Goal: Download file/media

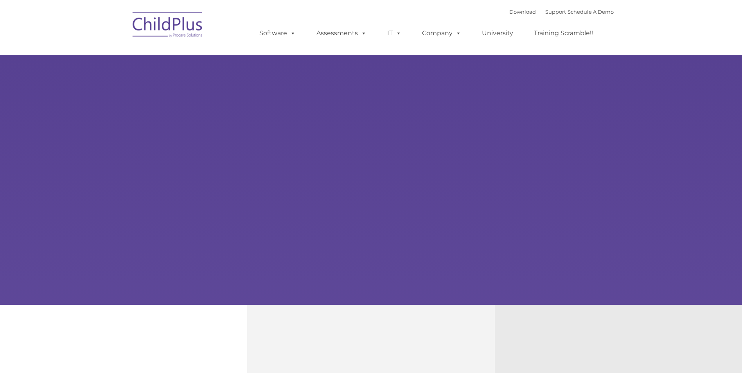
type input ""
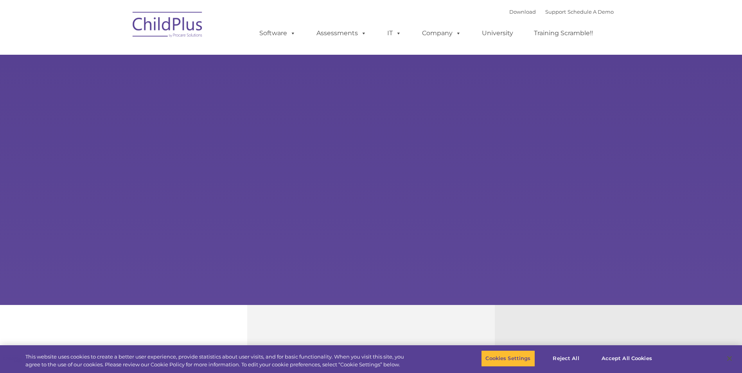
select select "MEDIUM"
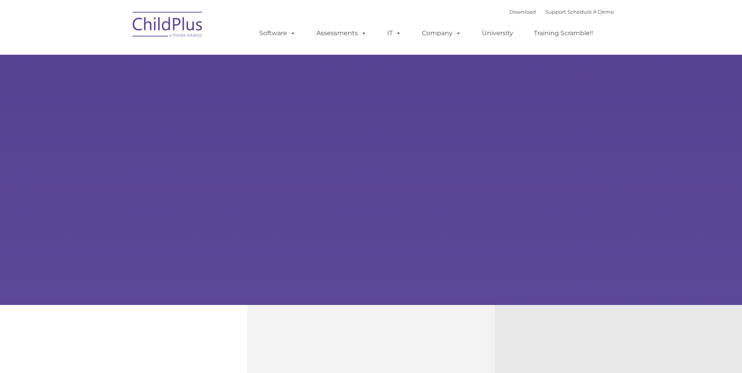
type input ""
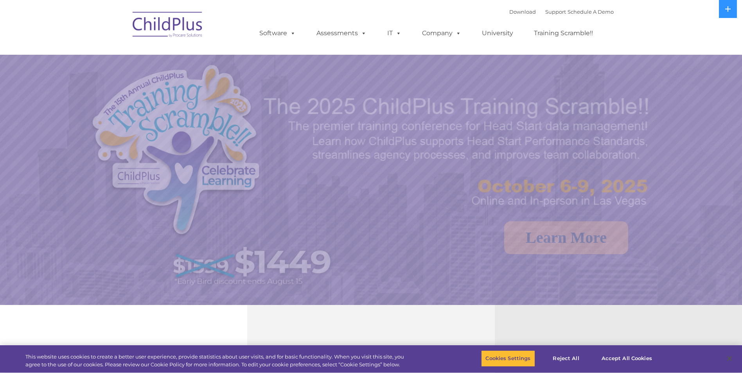
select select "MEDIUM"
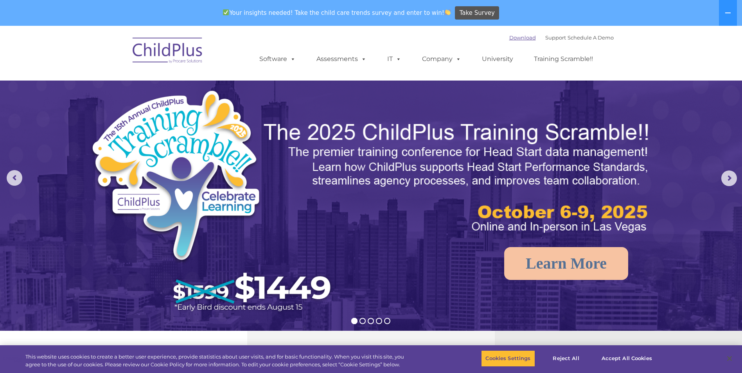
click at [518, 36] on link "Download" at bounding box center [522, 37] width 27 height 6
